Goal: Transaction & Acquisition: Purchase product/service

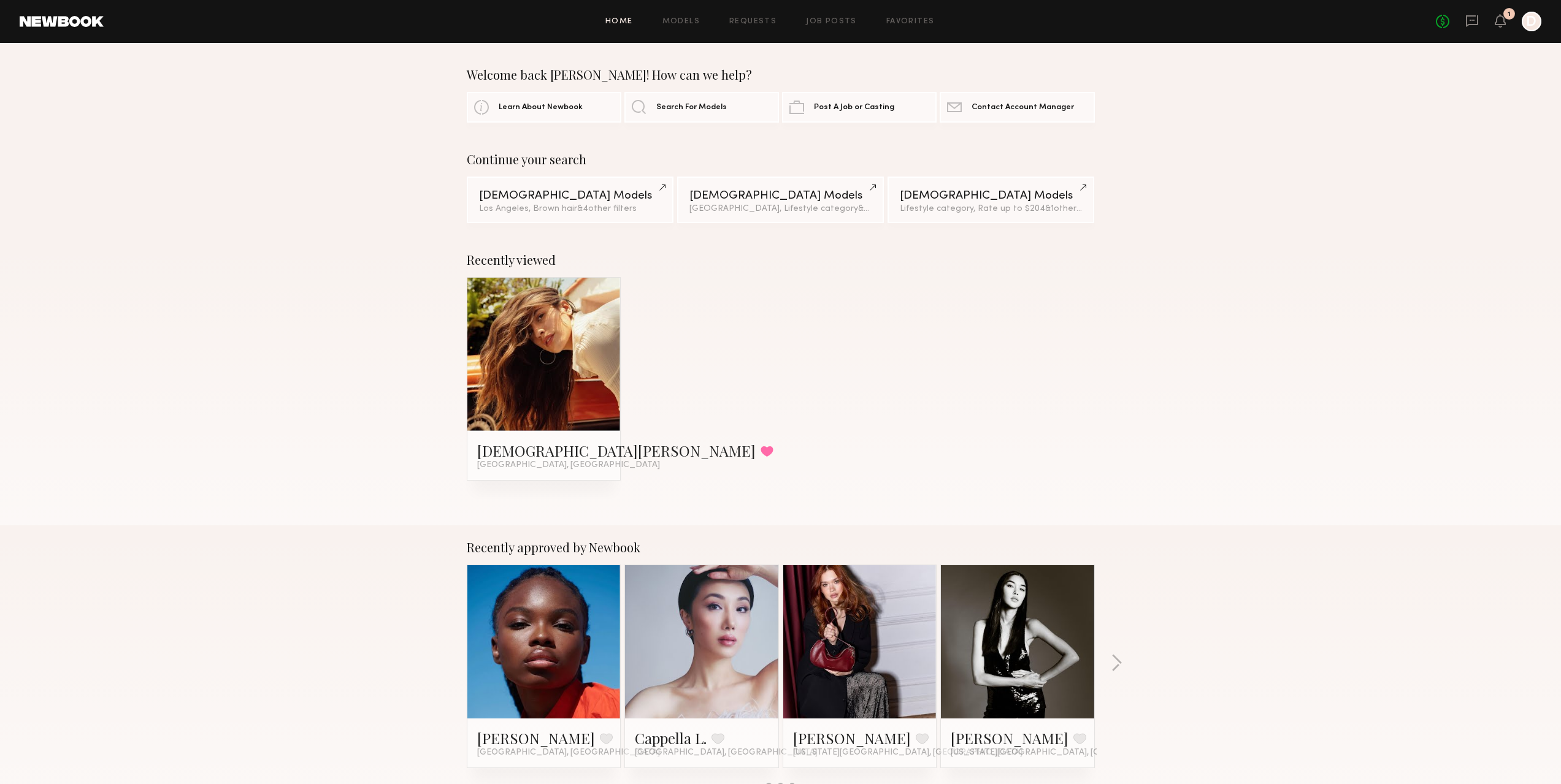
scroll to position [368, 0]
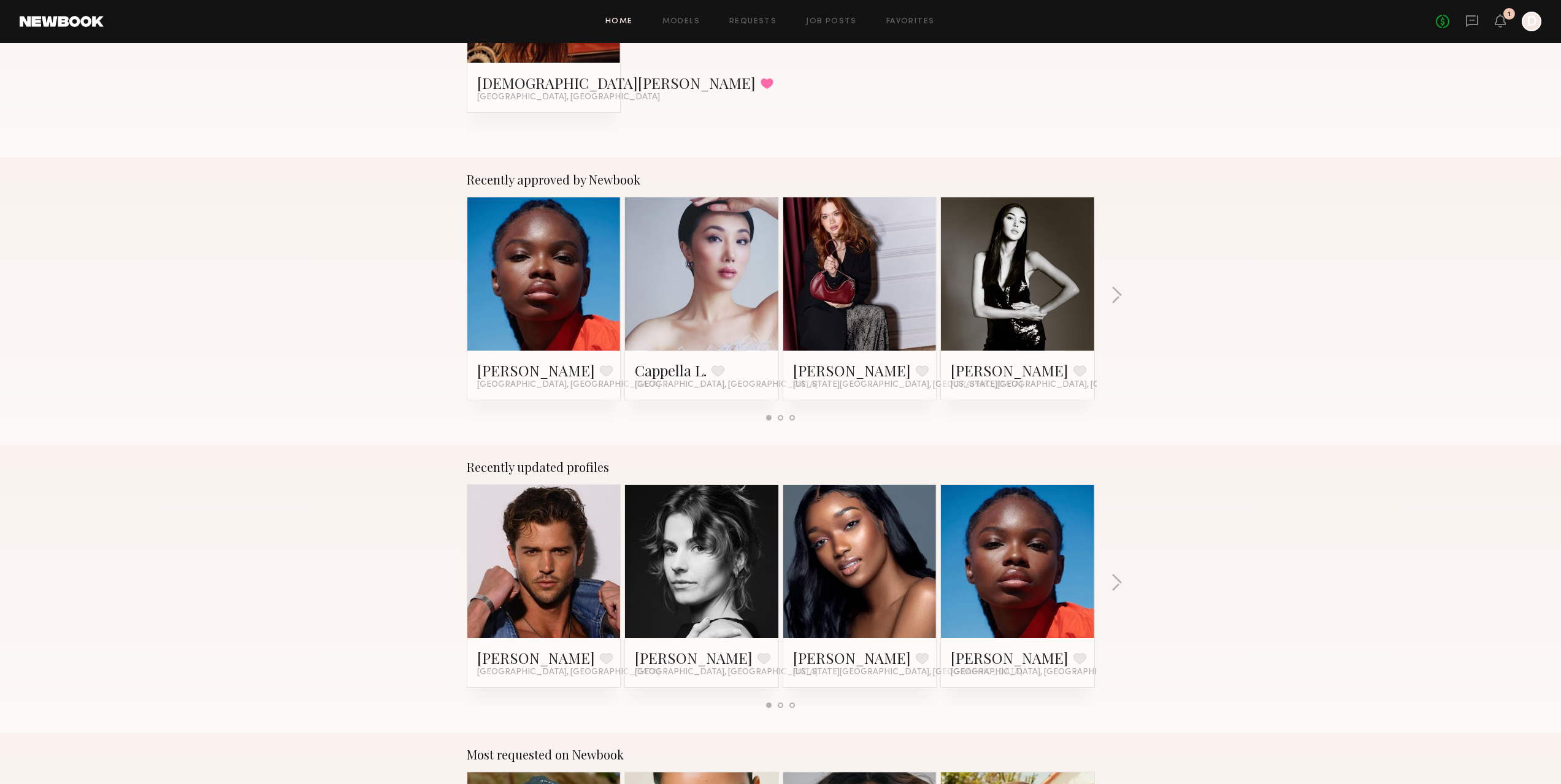
click at [1526, 20] on div at bounding box center [1532, 21] width 19 height 19
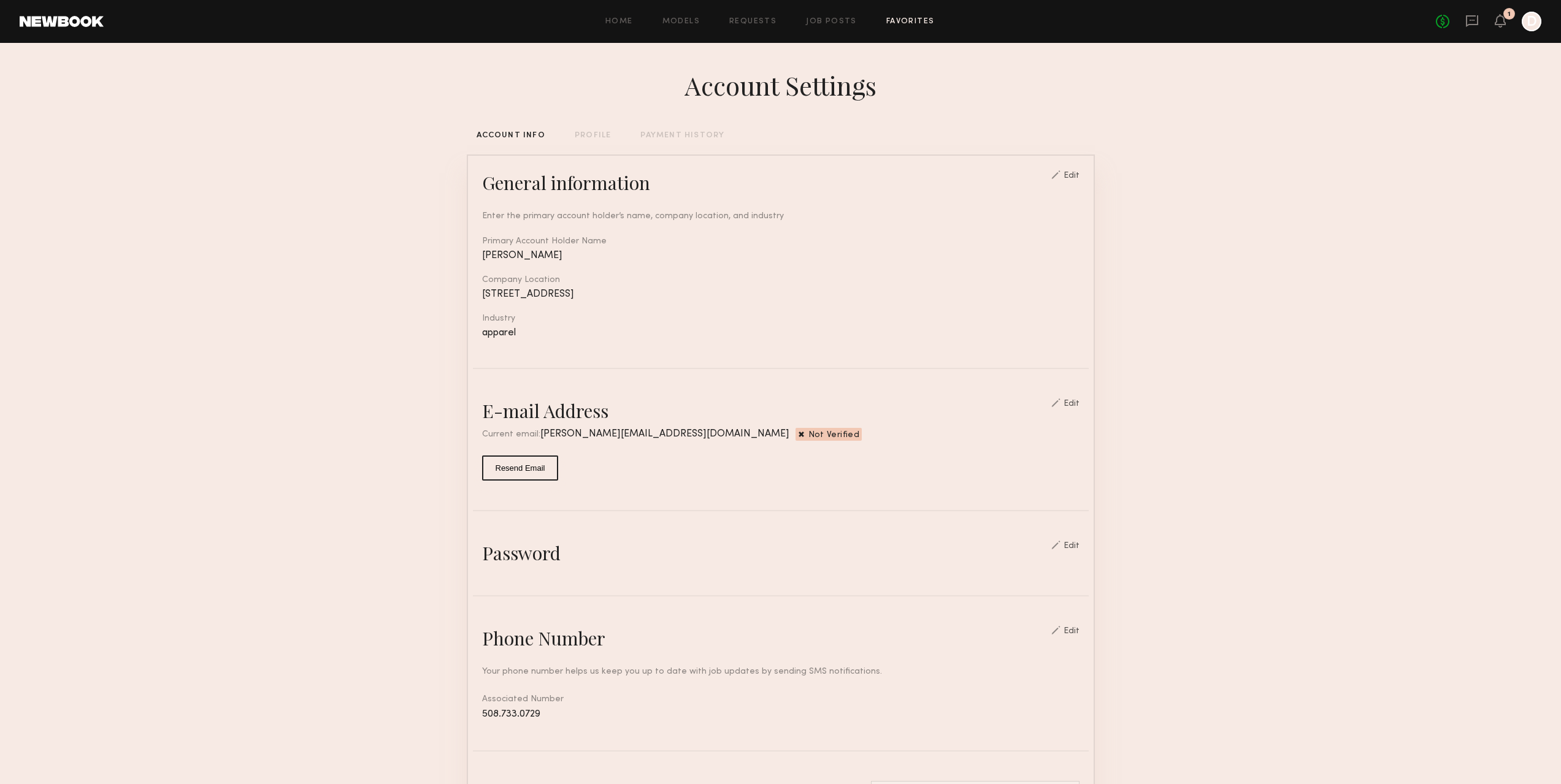
click at [906, 21] on link "Favorites" at bounding box center [911, 21] width 49 height 8
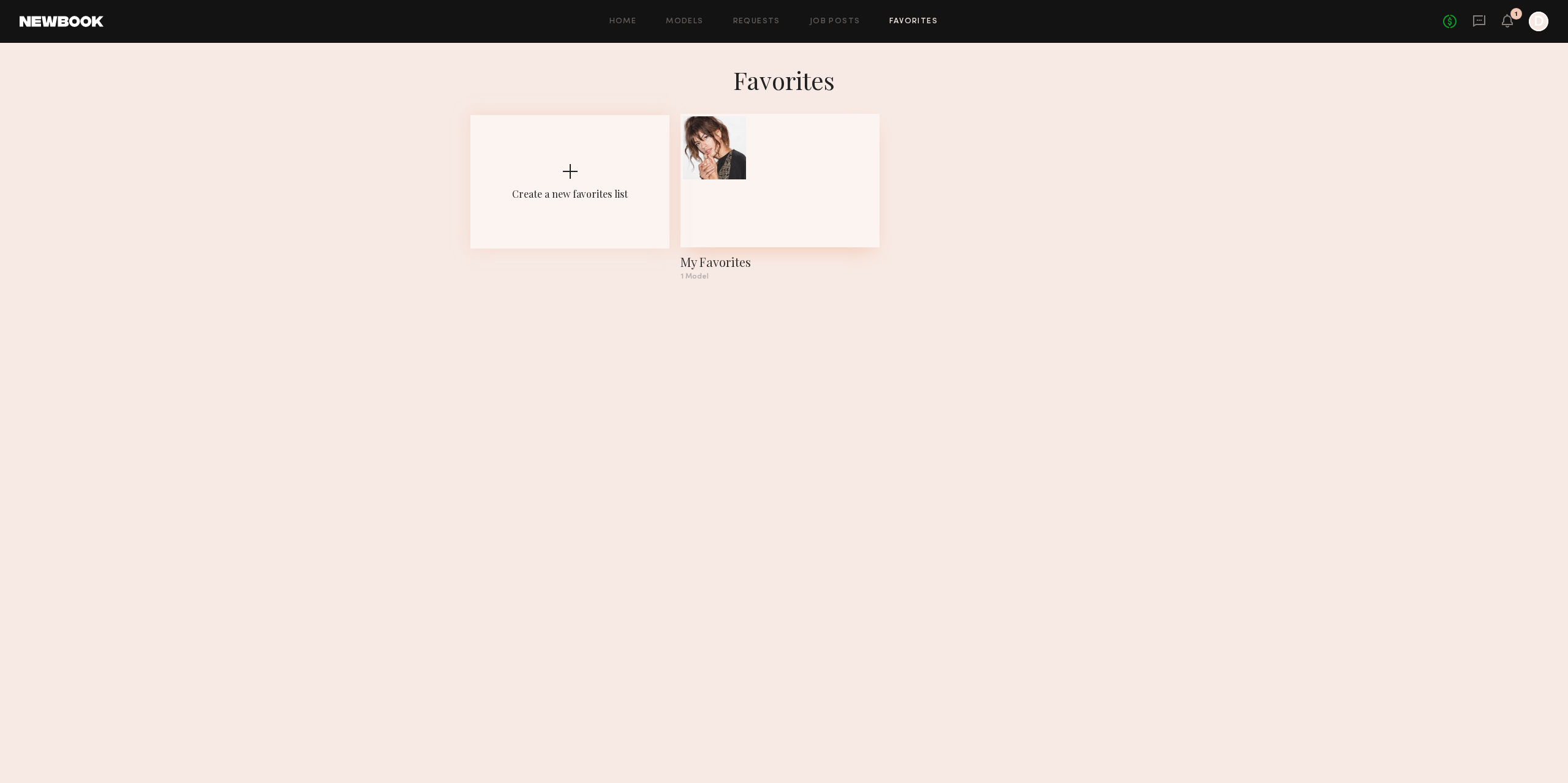
click at [755, 202] on div at bounding box center [779, 180] width 199 height 133
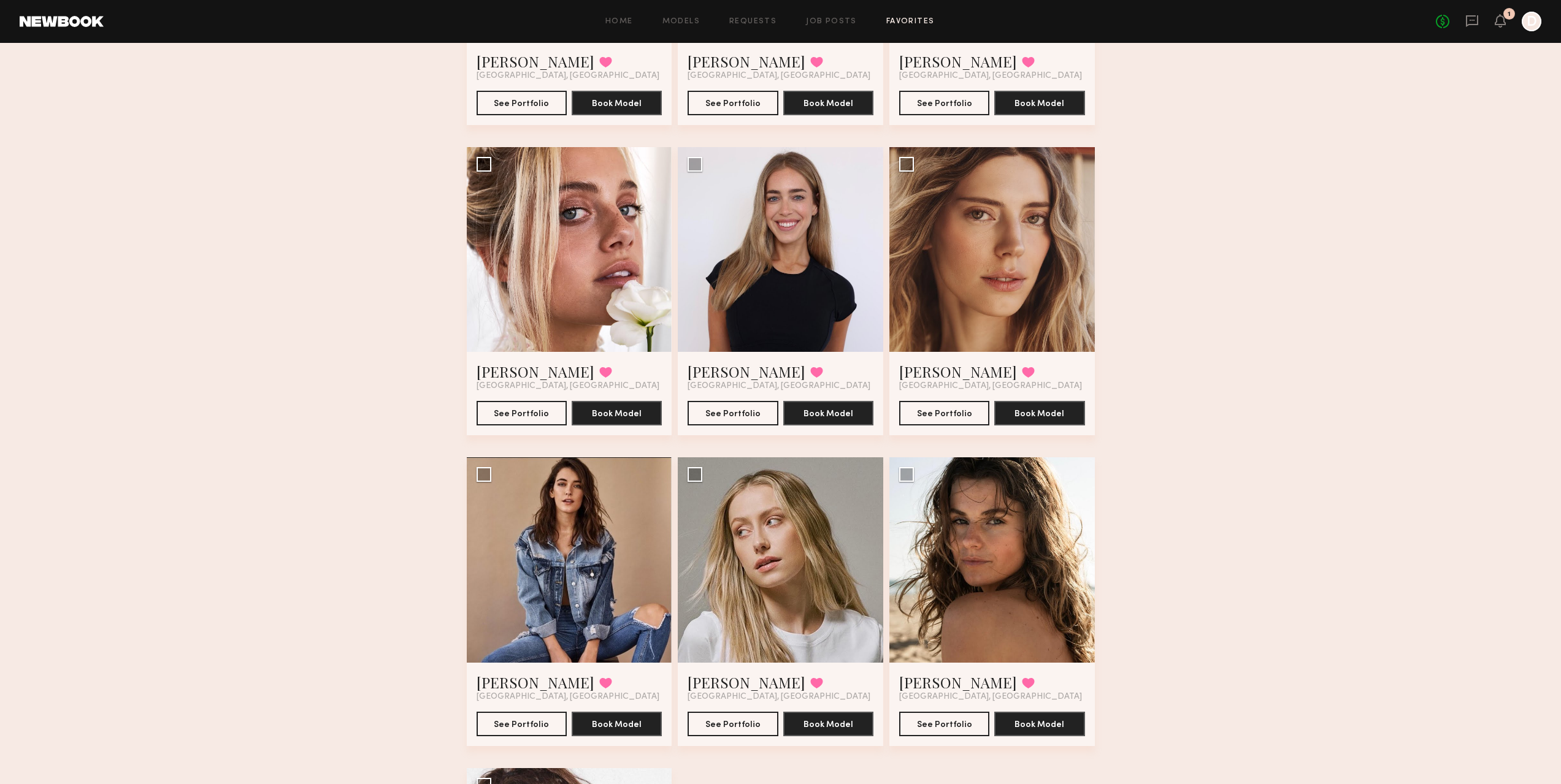
scroll to position [614, 0]
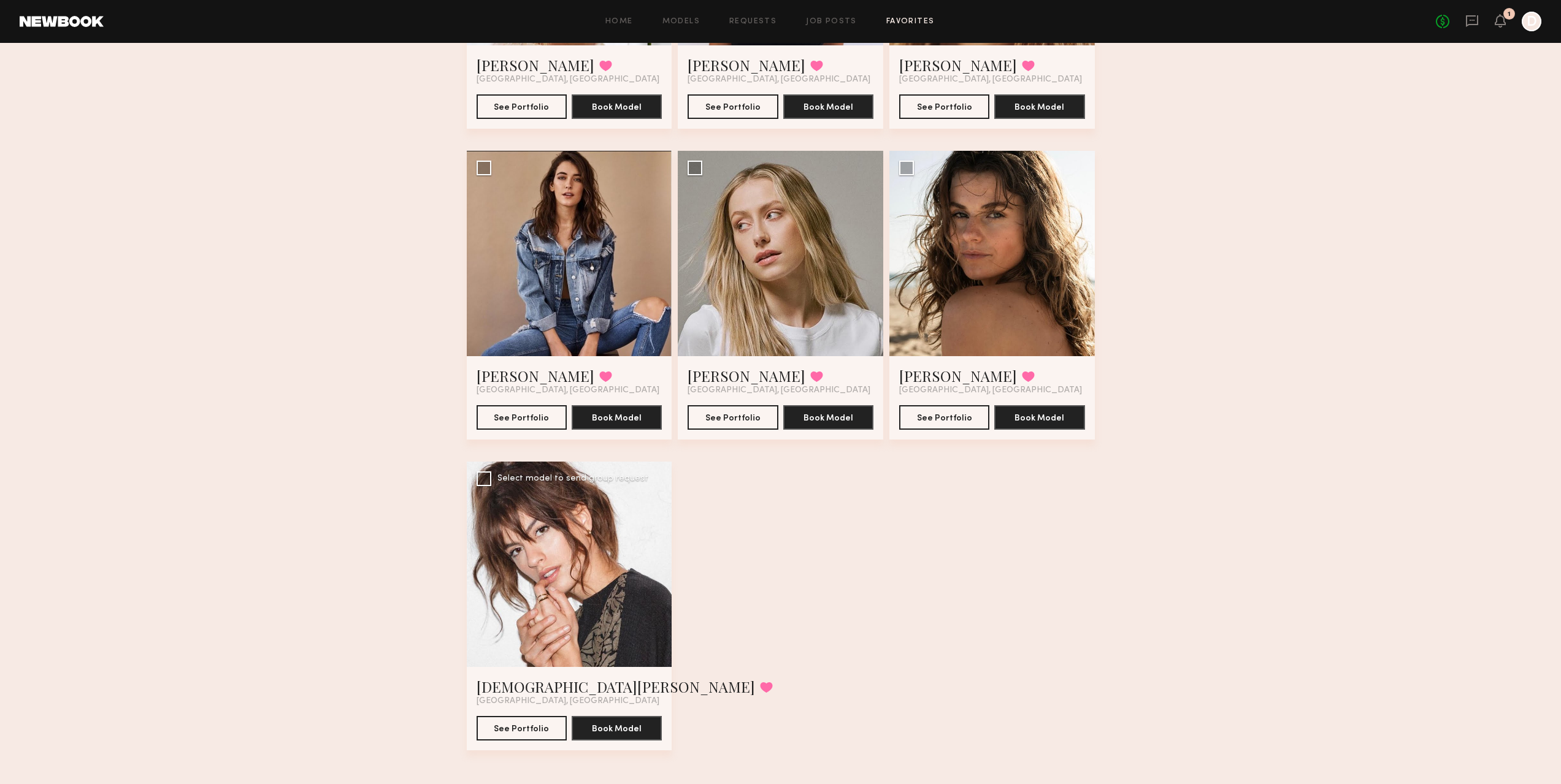
click at [588, 615] on div at bounding box center [569, 564] width 206 height 205
click at [517, 630] on div at bounding box center [569, 564] width 206 height 205
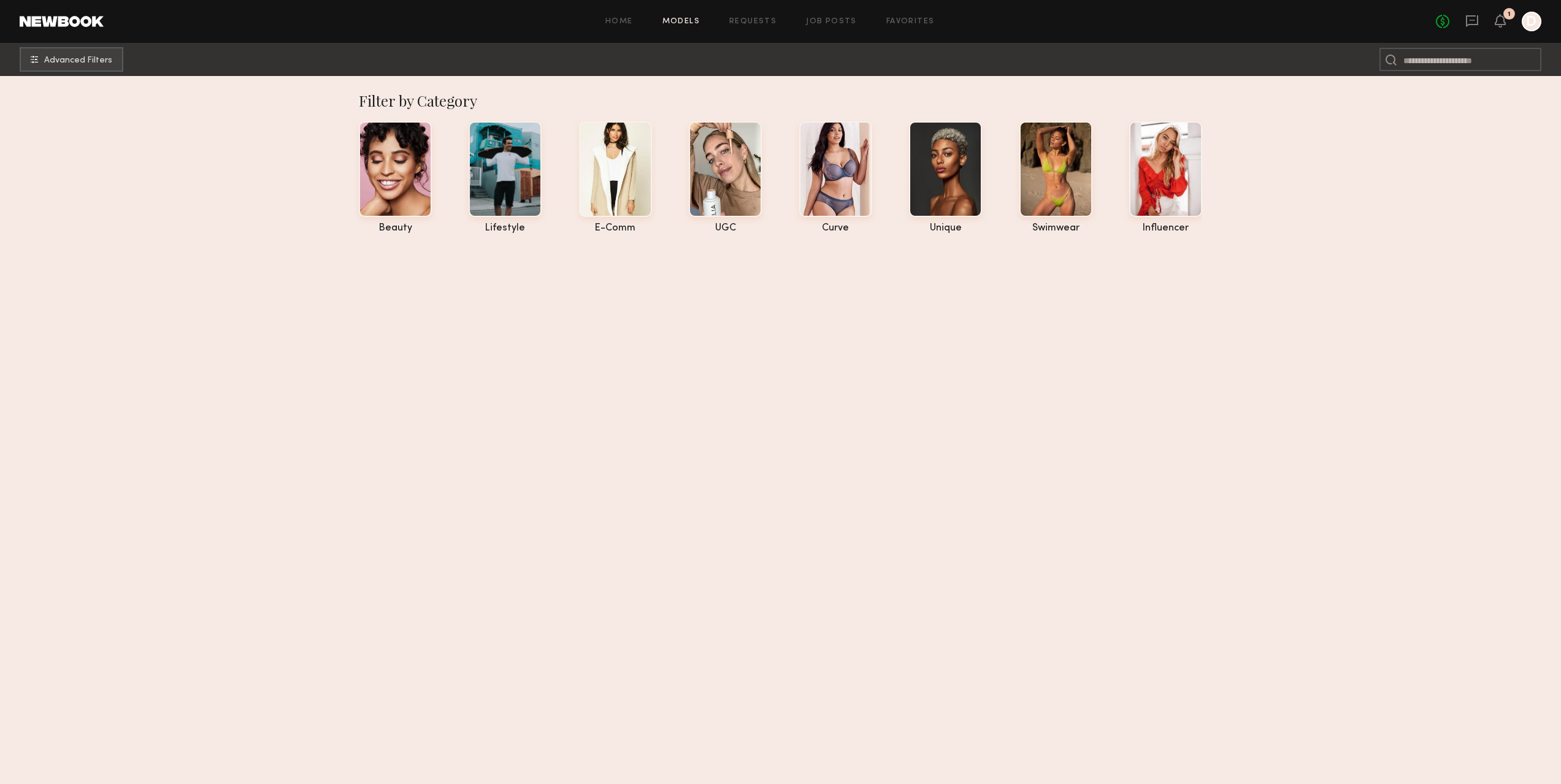
scroll to position [10374, 0]
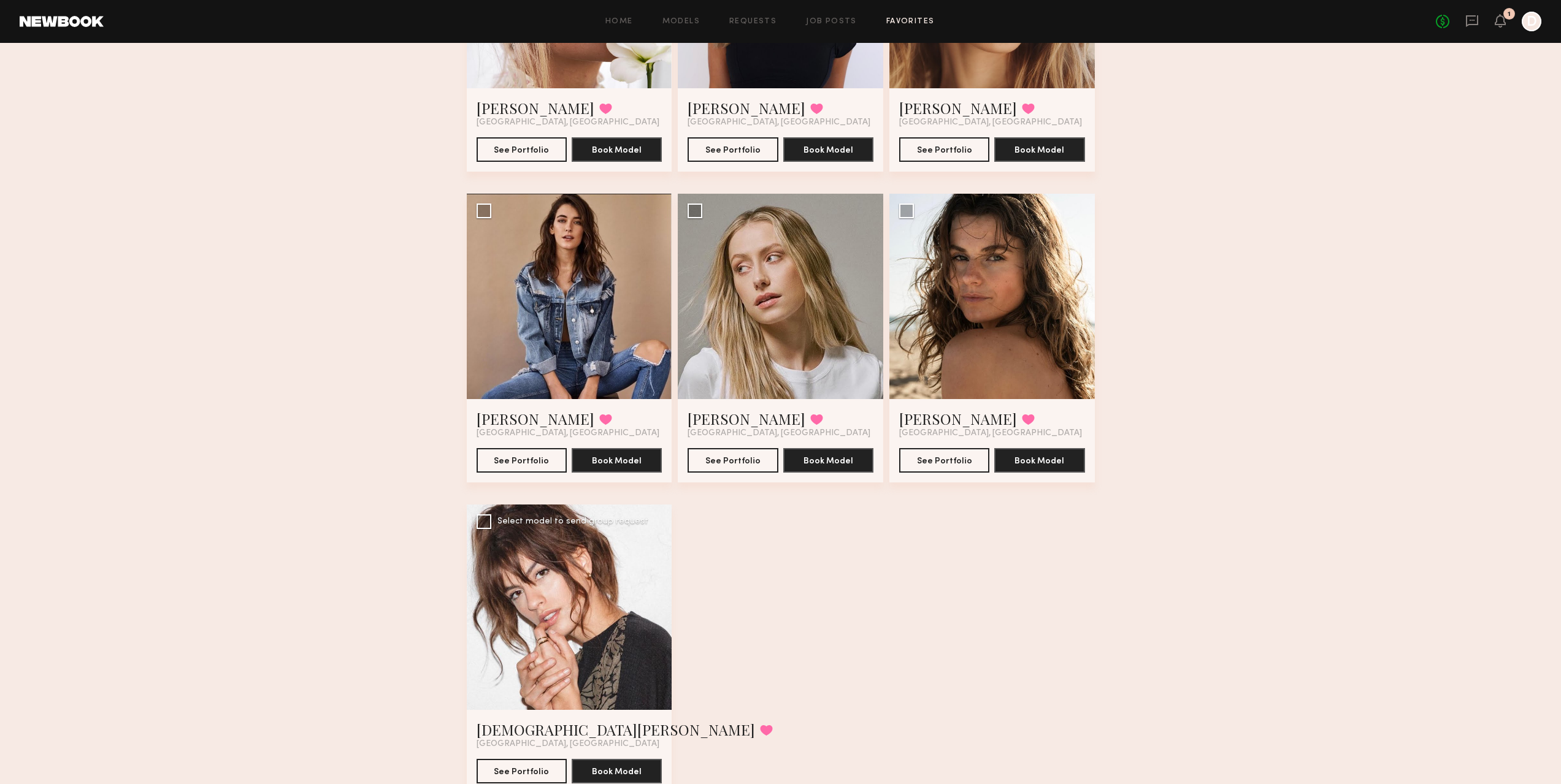
scroll to position [622, 0]
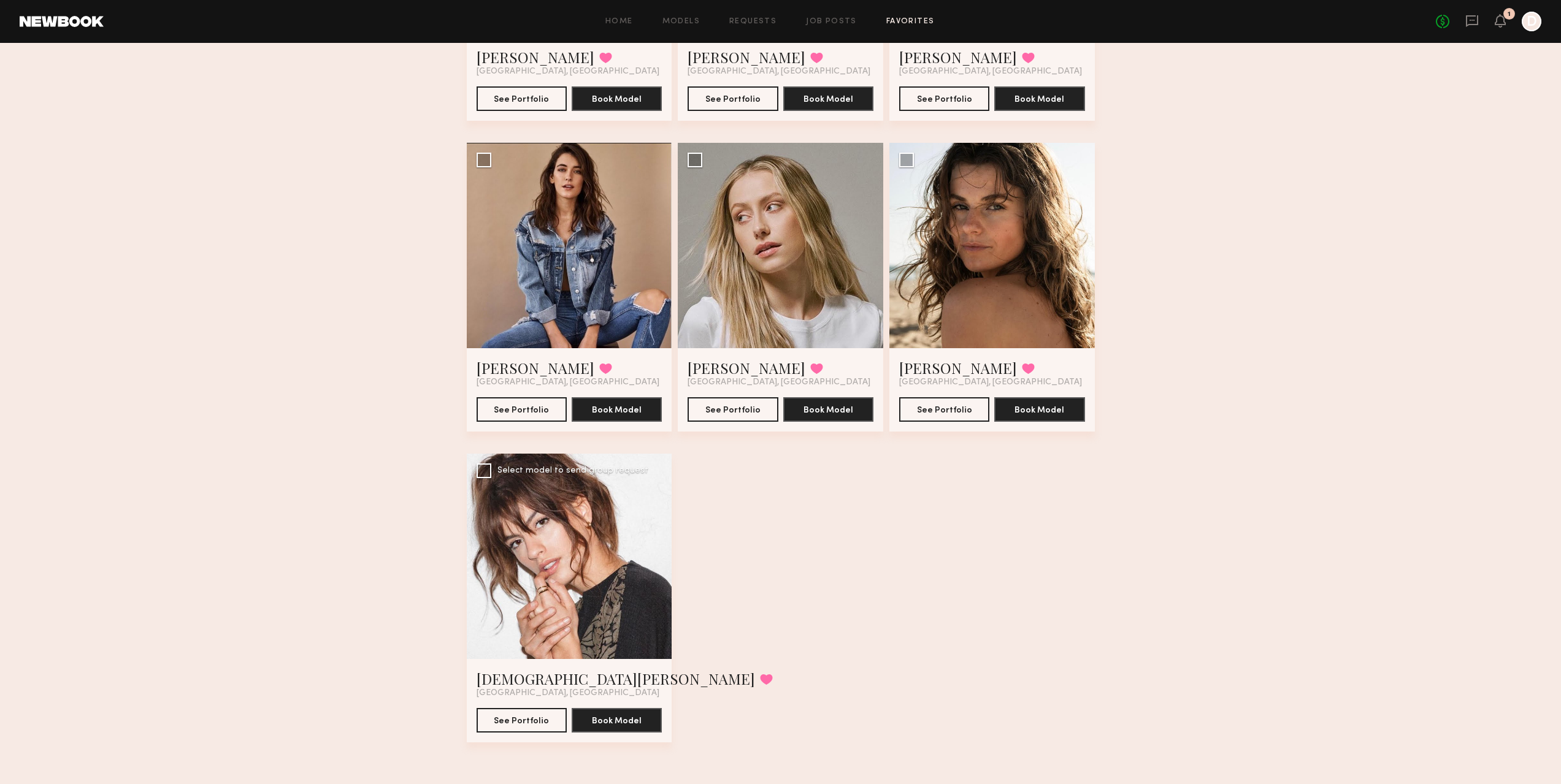
click at [582, 554] on div at bounding box center [569, 556] width 206 height 205
click at [512, 678] on link "[DEMOGRAPHIC_DATA][PERSON_NAME]" at bounding box center [616, 679] width 279 height 19
click at [929, 366] on link "Danielle S." at bounding box center [958, 368] width 118 height 19
click at [730, 364] on link "Shannon B." at bounding box center [746, 368] width 118 height 19
click at [481, 368] on link "Liv J." at bounding box center [535, 368] width 118 height 19
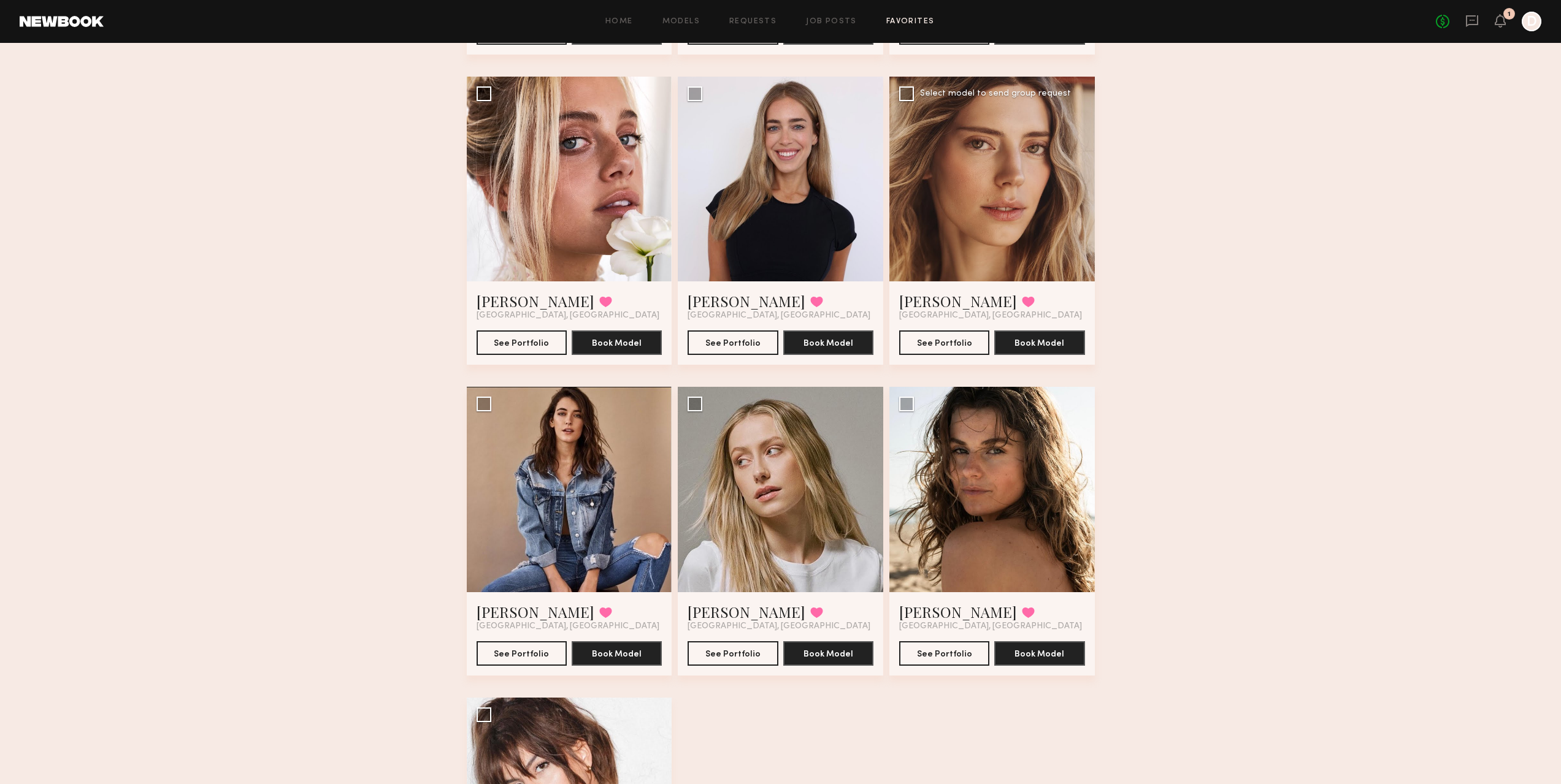
scroll to position [70, 0]
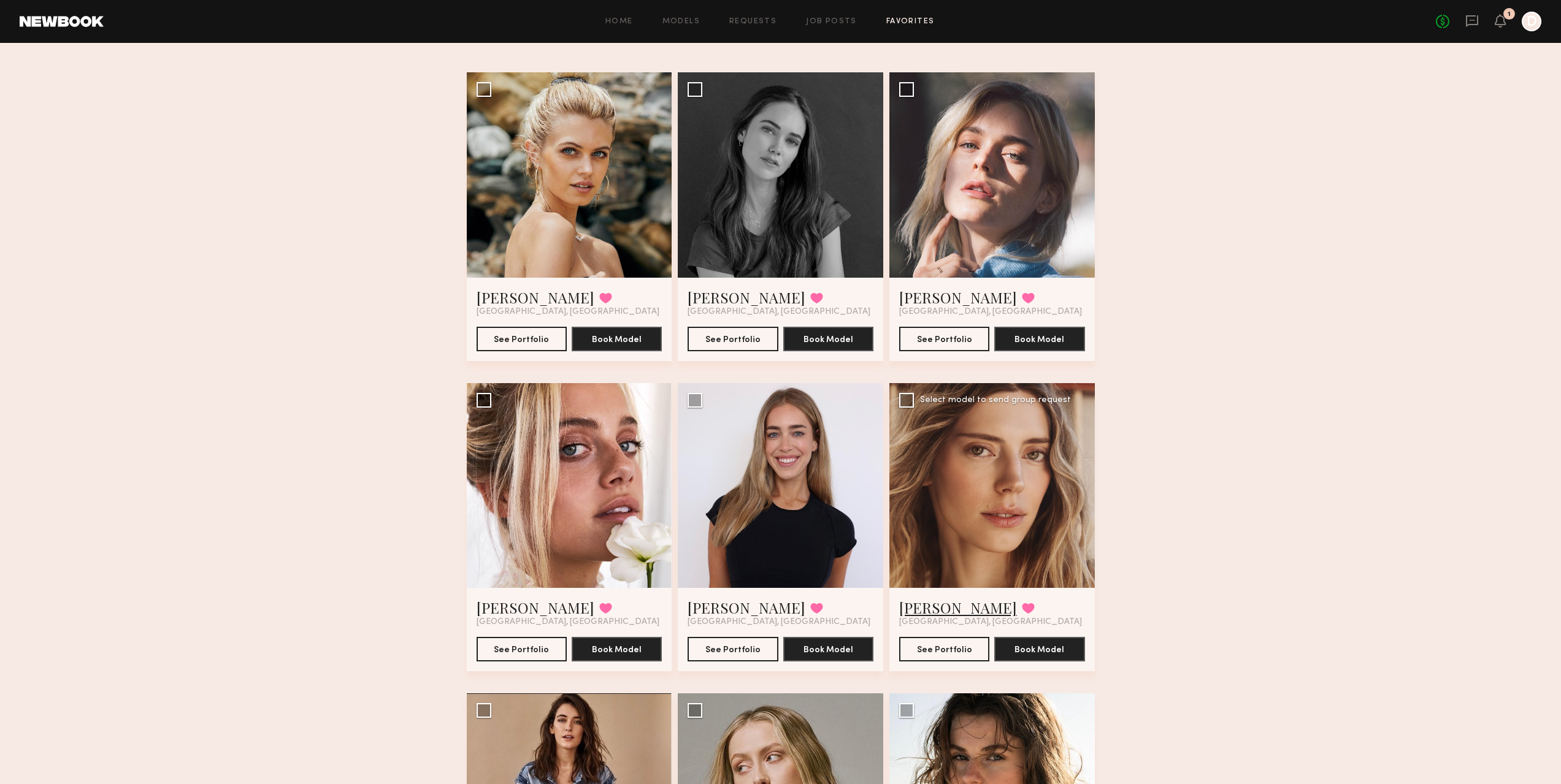
click at [935, 616] on link "Oxana Z." at bounding box center [958, 608] width 118 height 19
click at [701, 613] on link "Emily S." at bounding box center [746, 608] width 118 height 19
click at [525, 608] on link "[PERSON_NAME]" at bounding box center [535, 608] width 118 height 19
click at [934, 293] on link "Katie O." at bounding box center [958, 297] width 118 height 19
click at [726, 303] on link "maeve w." at bounding box center [746, 297] width 118 height 19
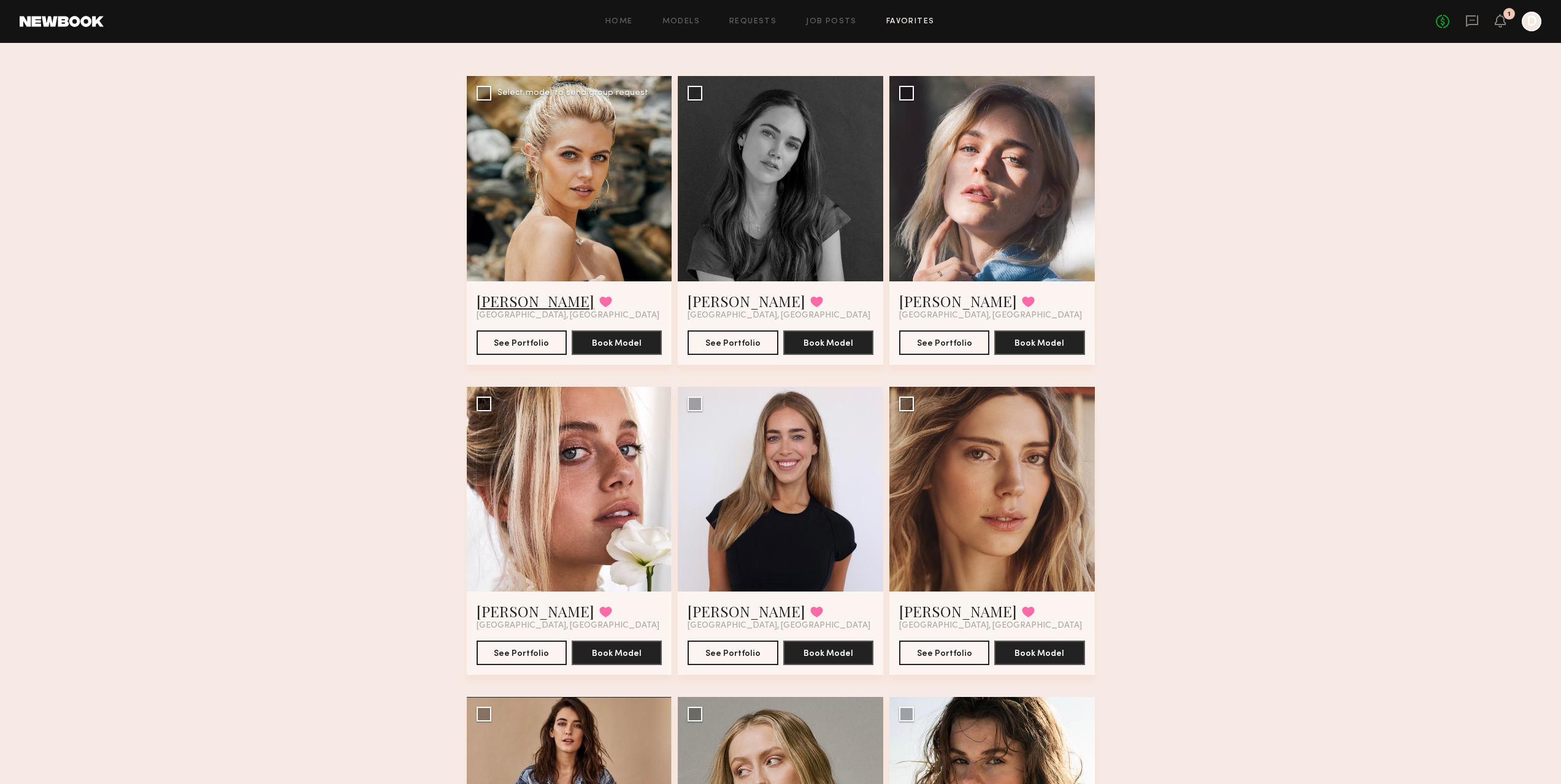
scroll to position [0, 0]
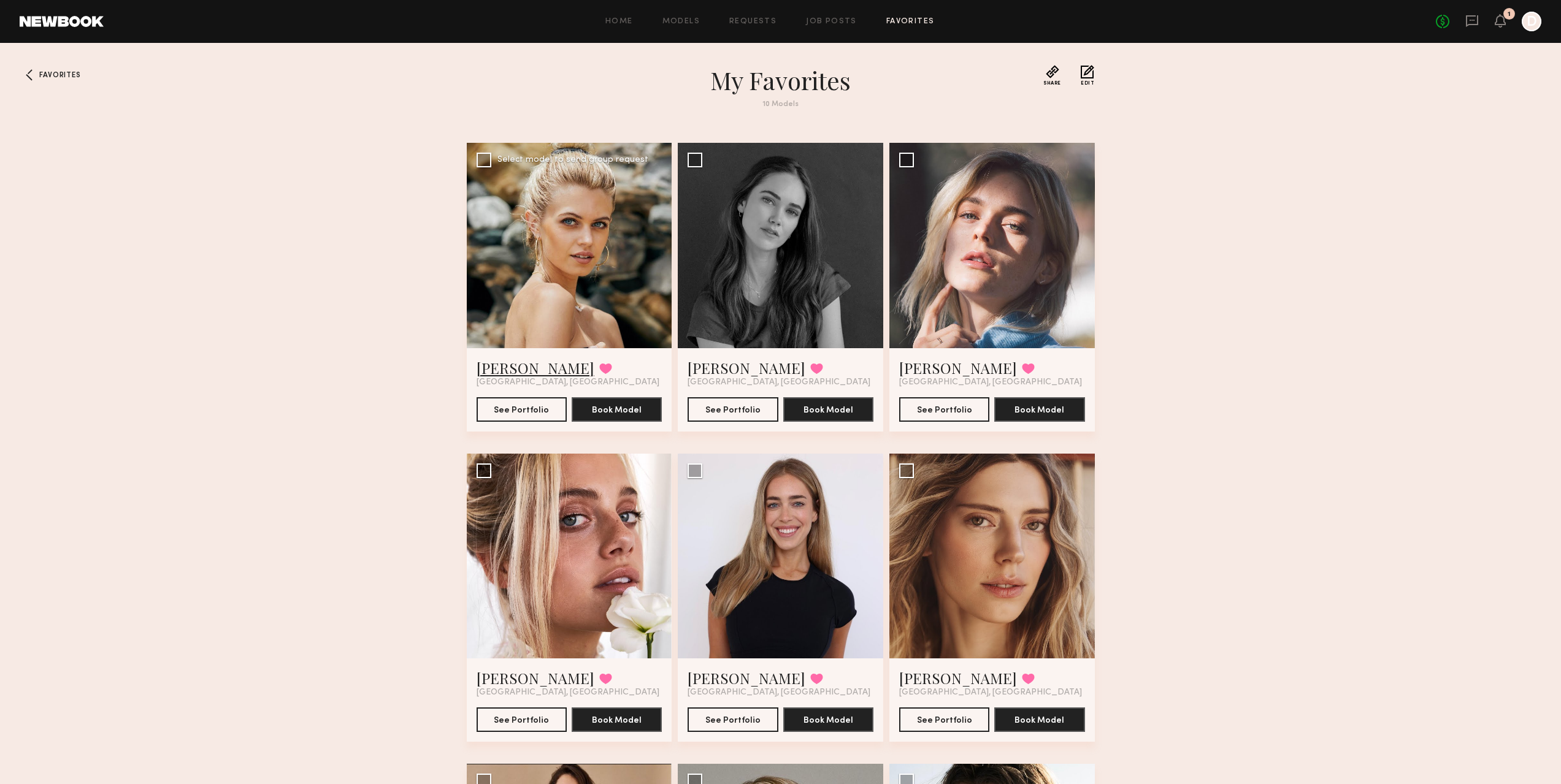
click at [508, 375] on link "Mallory A." at bounding box center [535, 368] width 118 height 19
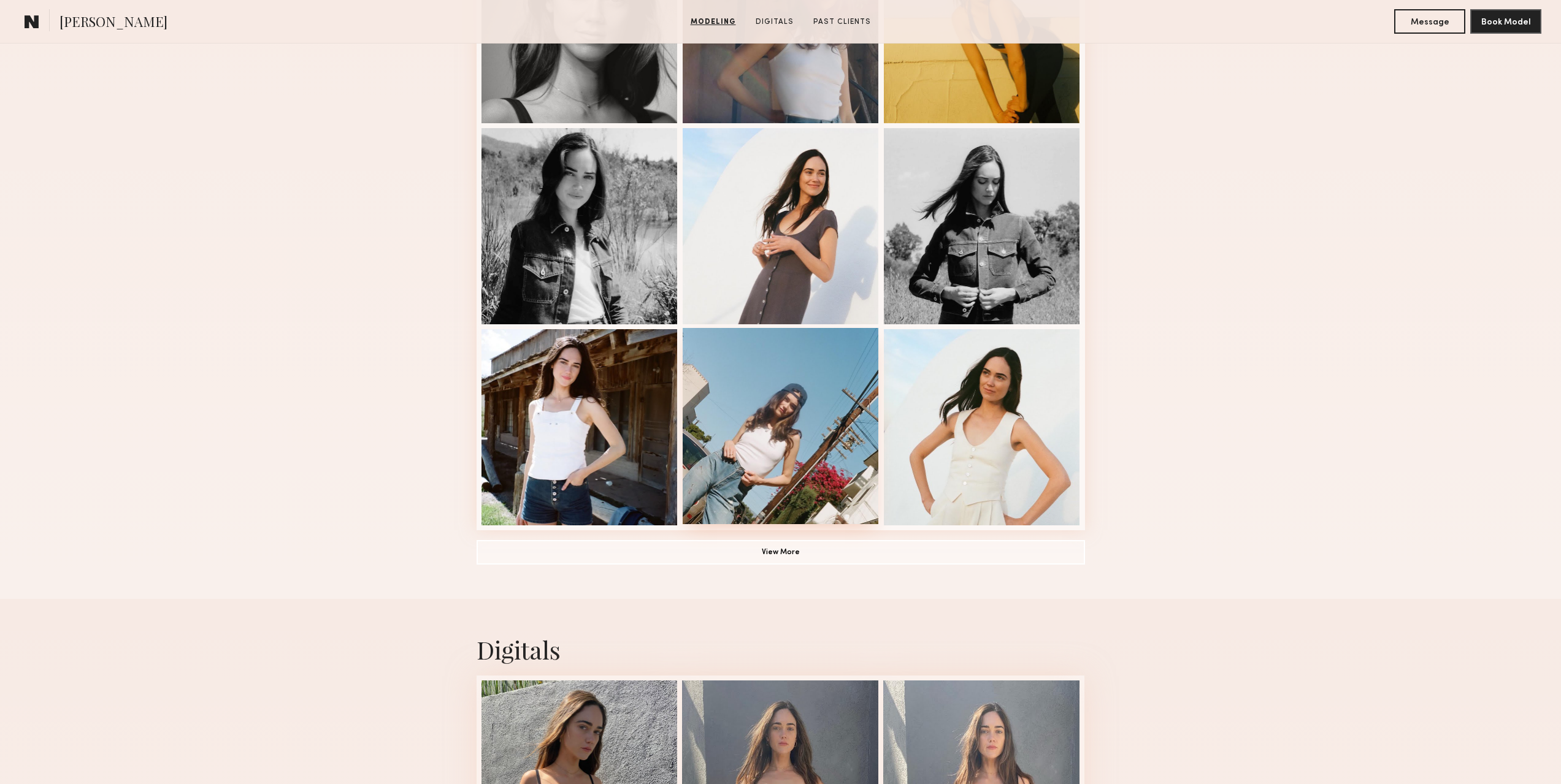
scroll to position [615, 0]
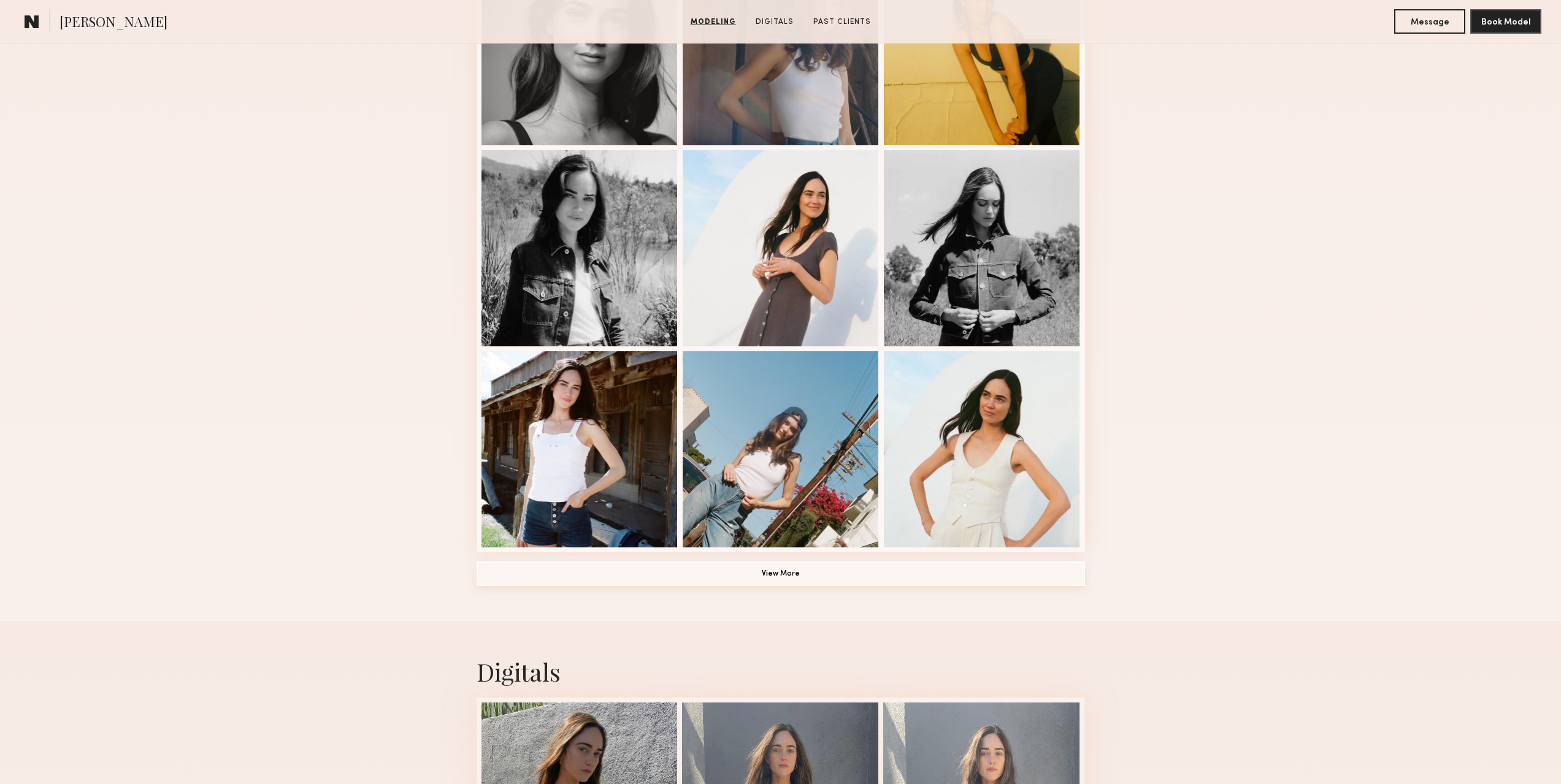
click at [785, 571] on button "View More" at bounding box center [780, 574] width 609 height 24
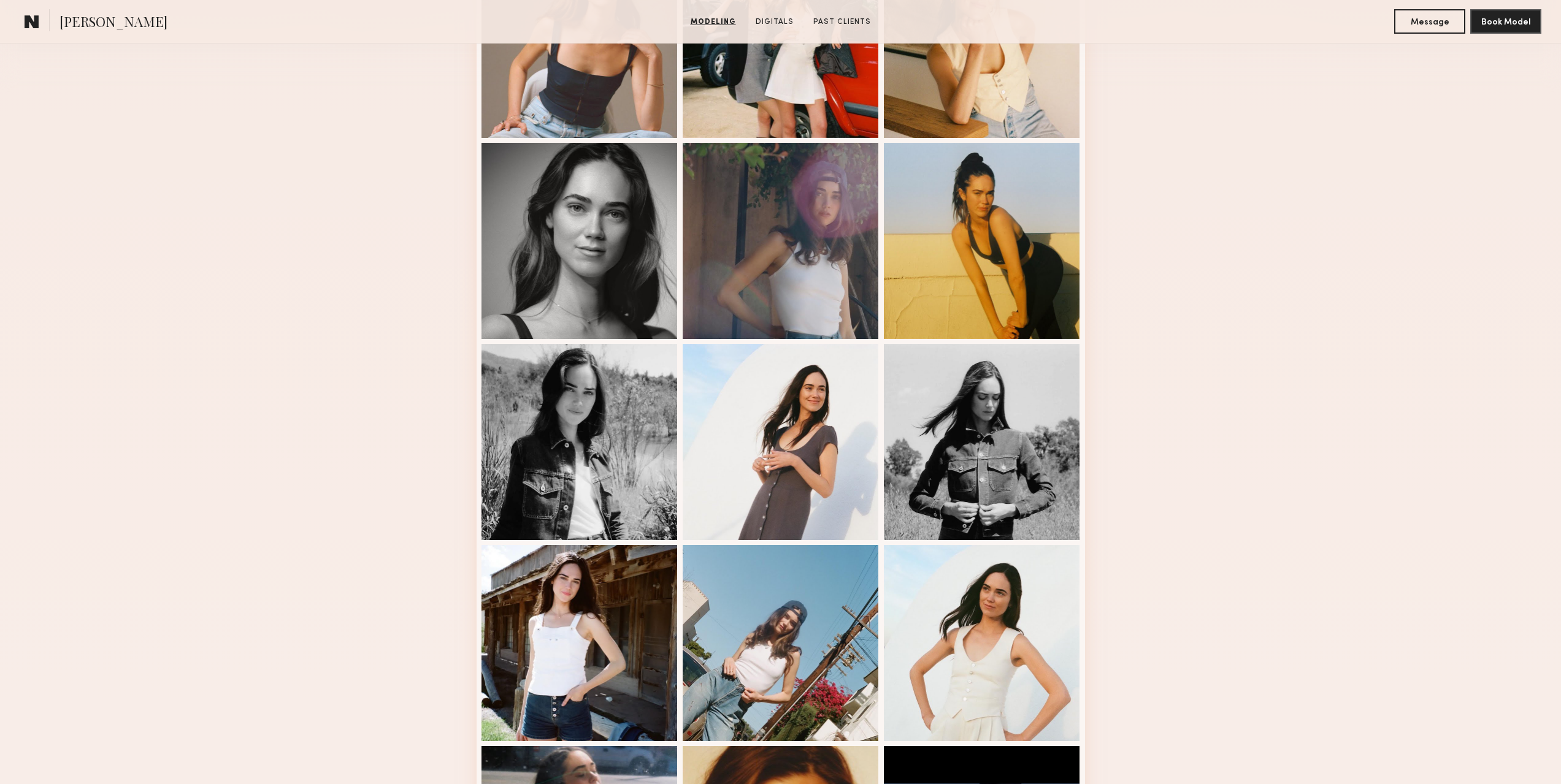
scroll to position [308, 0]
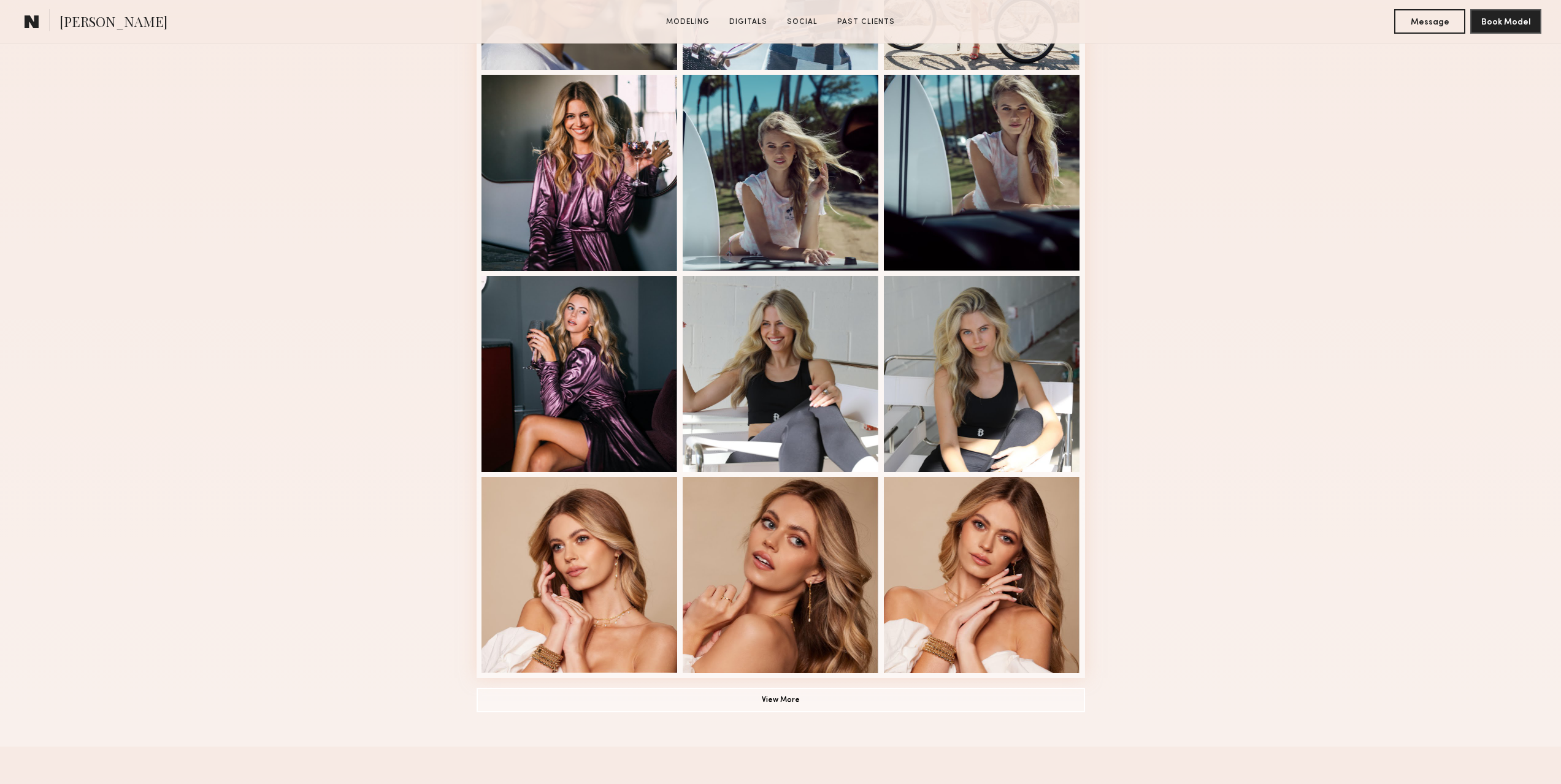
scroll to position [491, 0]
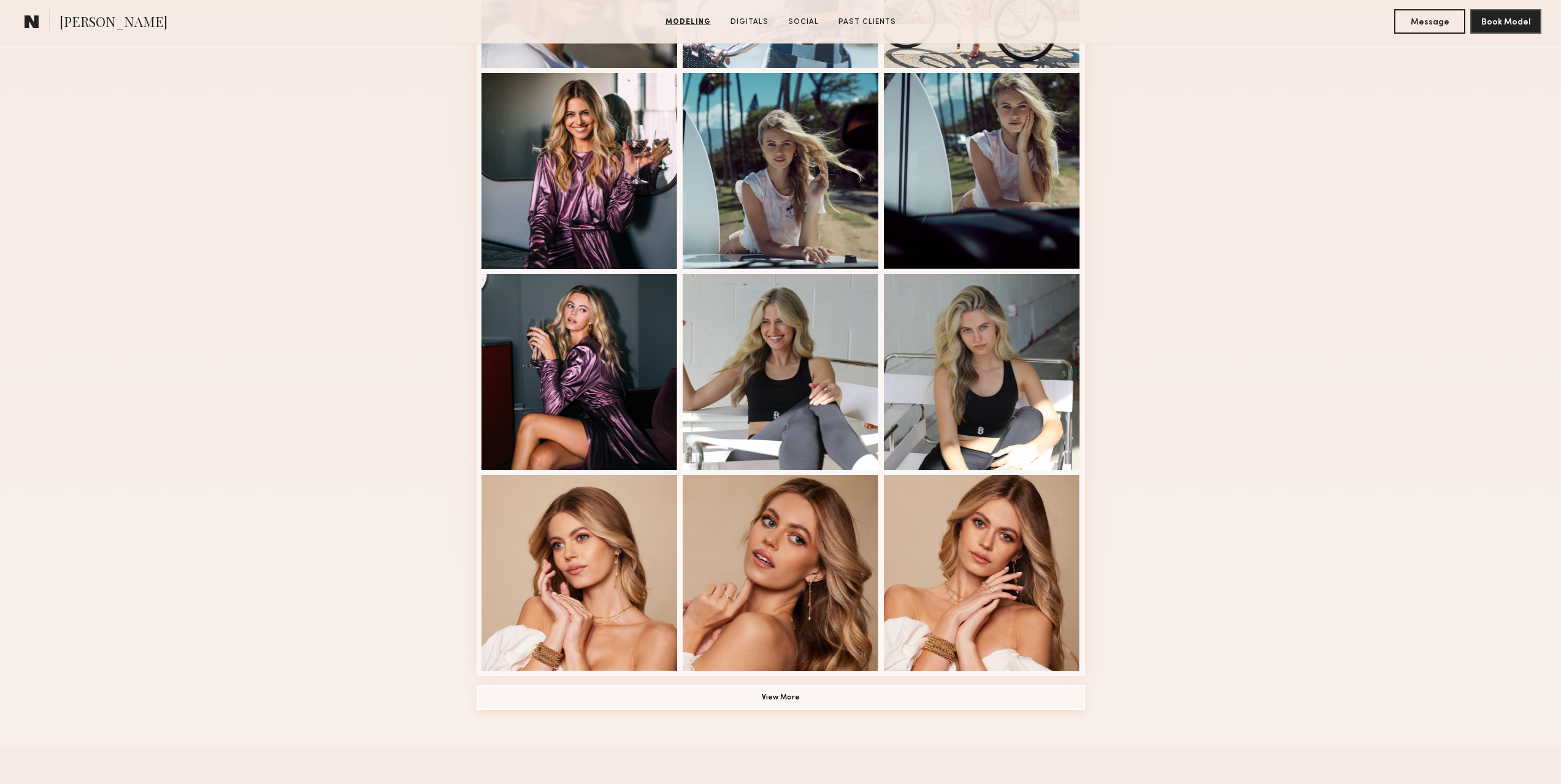
click at [783, 704] on button "View More" at bounding box center [780, 697] width 609 height 24
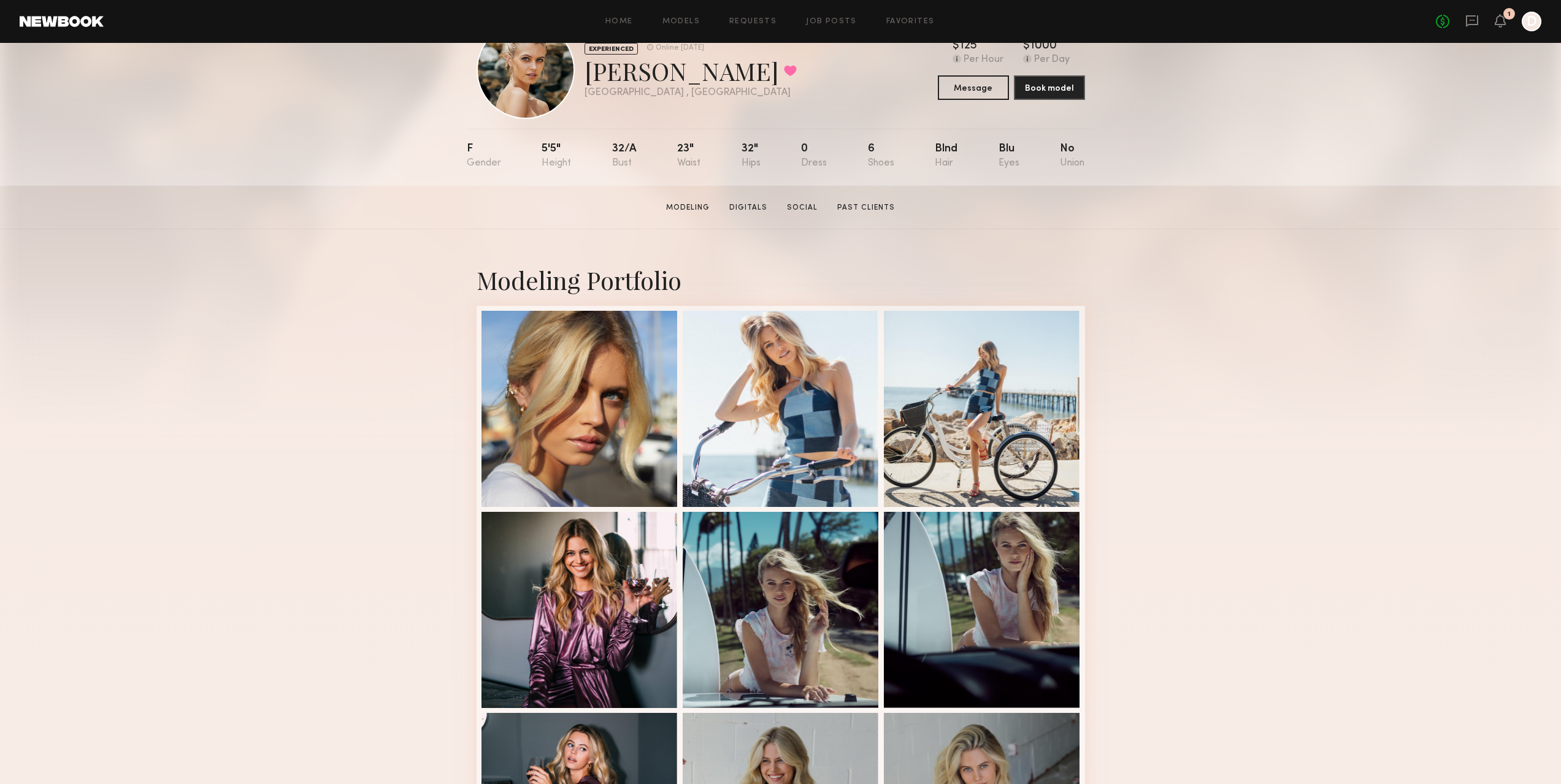
scroll to position [0, 0]
